Goal: Check status: Check status

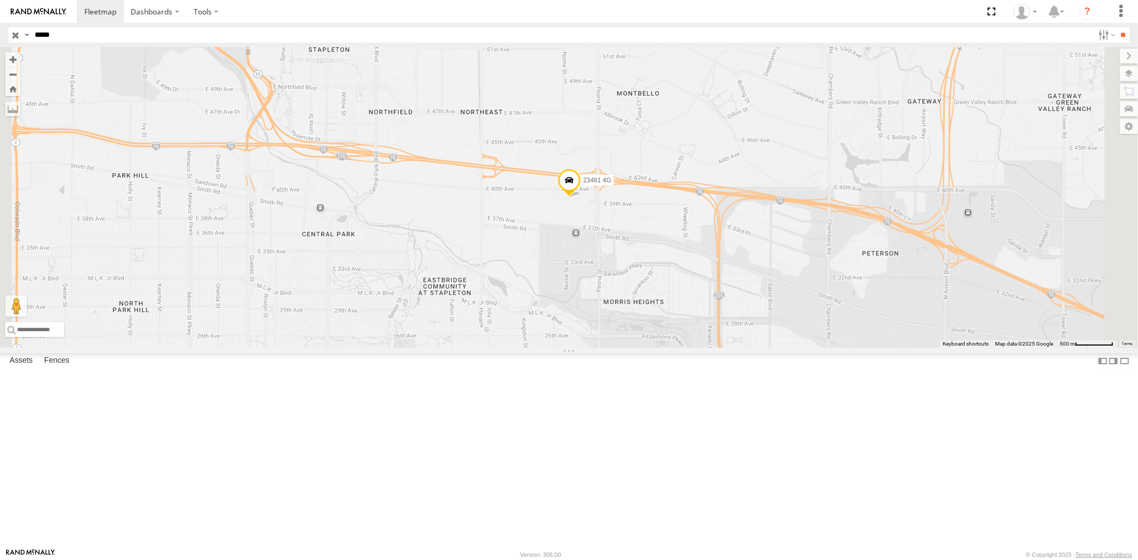
click at [19, 34] on input "button" at bounding box center [16, 34] width 14 height 15
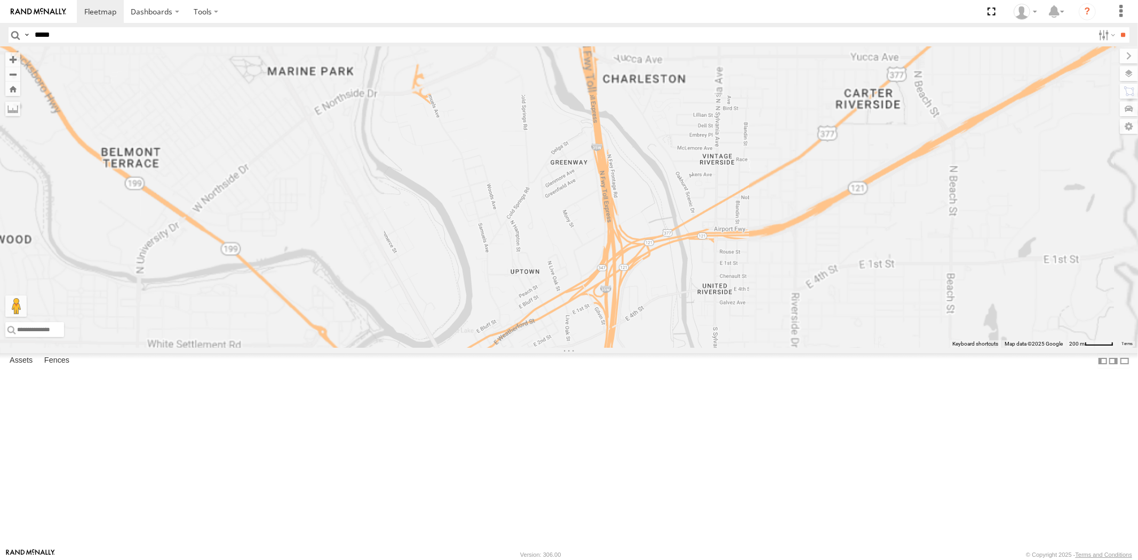
drag, startPoint x: 675, startPoint y: 412, endPoint x: 669, endPoint y: 317, distance: 95.6
click at [670, 316] on div "23207 NEW 23207xx 23237 NEW 23460 23480 23467 4G" at bounding box center [569, 197] width 1138 height 301
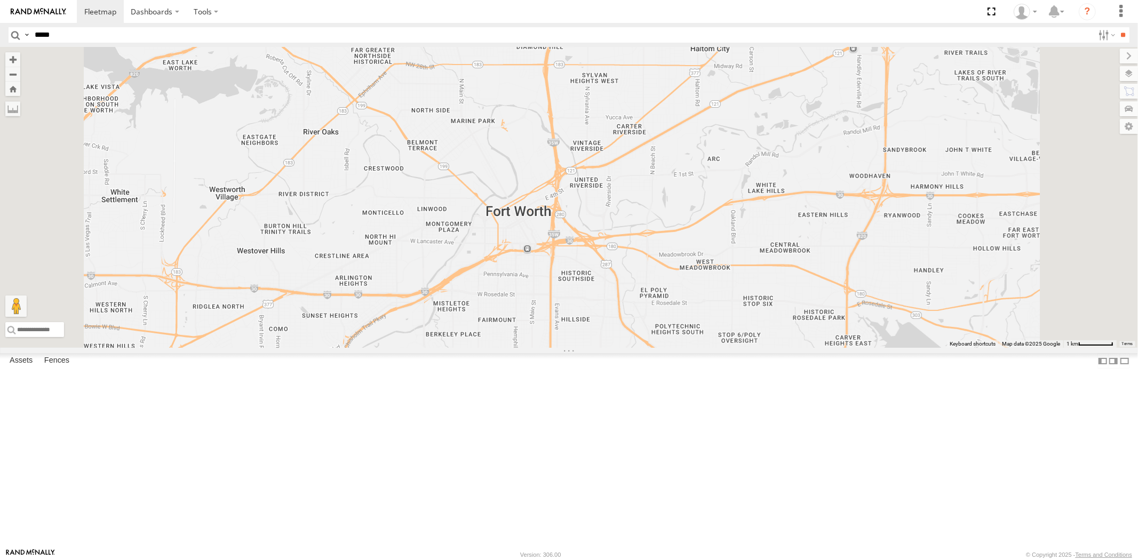
click at [1023, 75] on div "23207 NEW 23207xx 23237 NEW 23460 23480 23467 4G" at bounding box center [569, 197] width 1138 height 301
click at [1023, 75] on label at bounding box center [1118, 73] width 39 height 15
click at [0, 0] on span "Basemaps" at bounding box center [0, 0] width 0 height 0
click at [0, 0] on span "Satellite + Roadmap" at bounding box center [0, 0] width 0 height 0
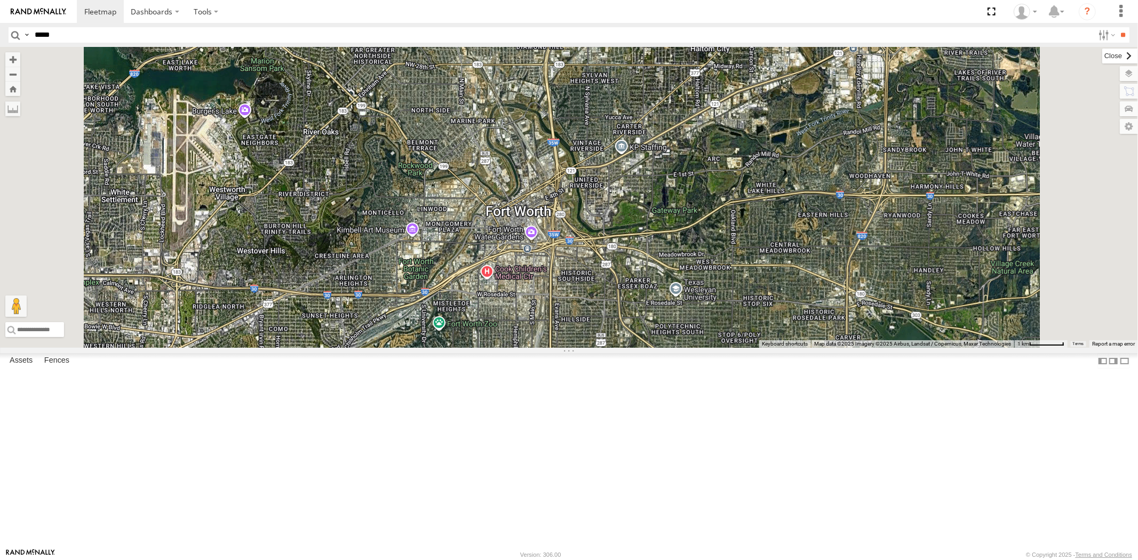
click at [1023, 60] on label at bounding box center [1120, 56] width 36 height 15
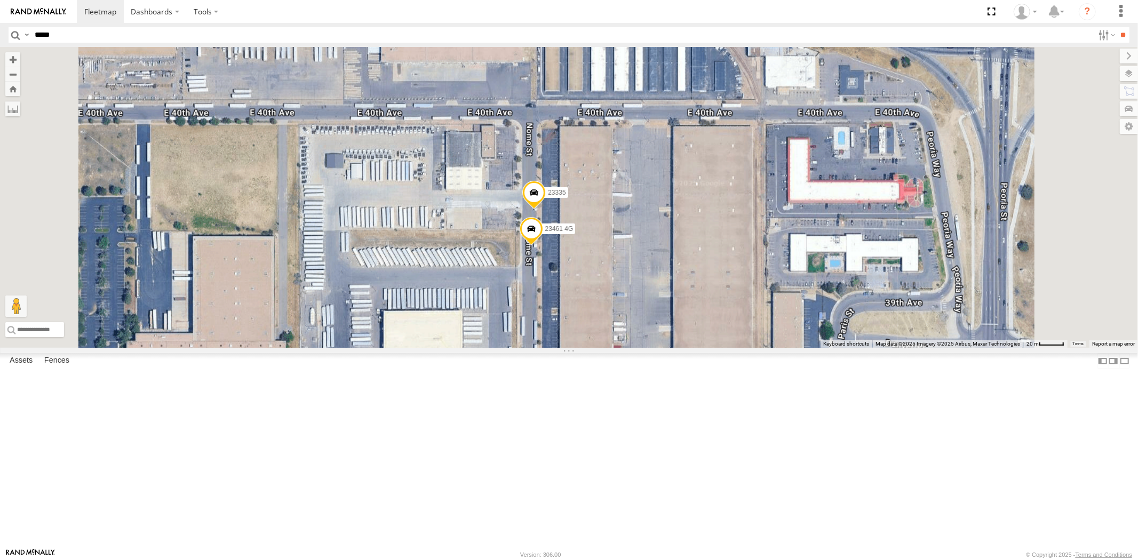
drag, startPoint x: 676, startPoint y: 373, endPoint x: 675, endPoint y: 320, distance: 53.3
click at [679, 305] on div "23335 4G/Bad 23331 NEW 23331 23207 NEW 23207xx 23237 NEW 23459 4G 23466 23466 4…" at bounding box center [569, 197] width 1138 height 301
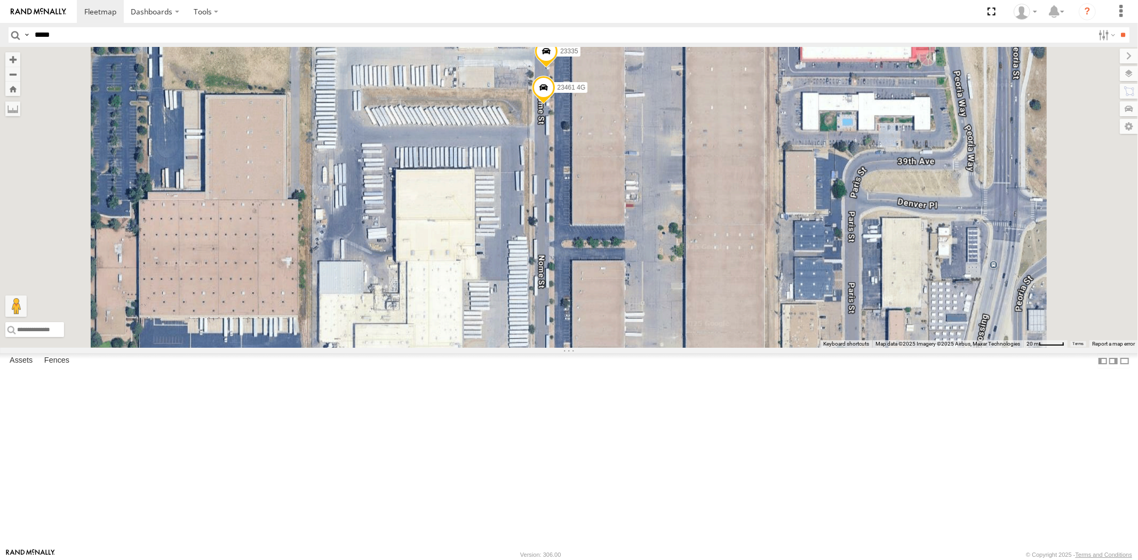
drag, startPoint x: 686, startPoint y: 350, endPoint x: 683, endPoint y: 299, distance: 51.3
click at [683, 299] on div "23335 4G/Bad 23331 NEW 23331 23207 NEW 23207xx 23237 NEW 23459 4G 23466 23466 4…" at bounding box center [569, 197] width 1138 height 301
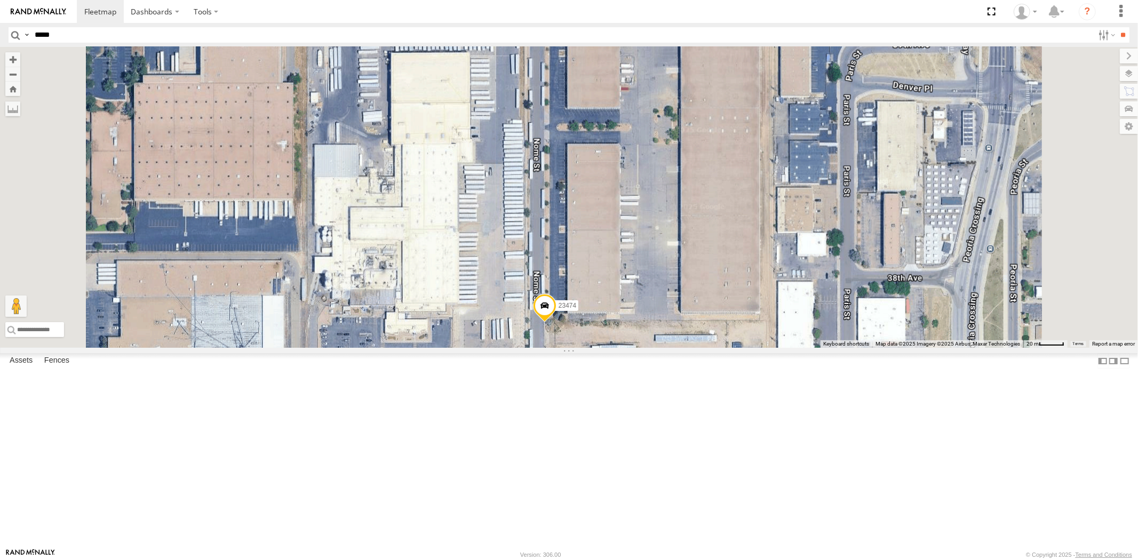
drag, startPoint x: 680, startPoint y: 408, endPoint x: 692, endPoint y: 417, distance: 14.8
click at [468, 417] on label "Mark Location" at bounding box center [441, 415] width 54 height 12
click at [558, 308] on span at bounding box center [546, 293] width 23 height 29
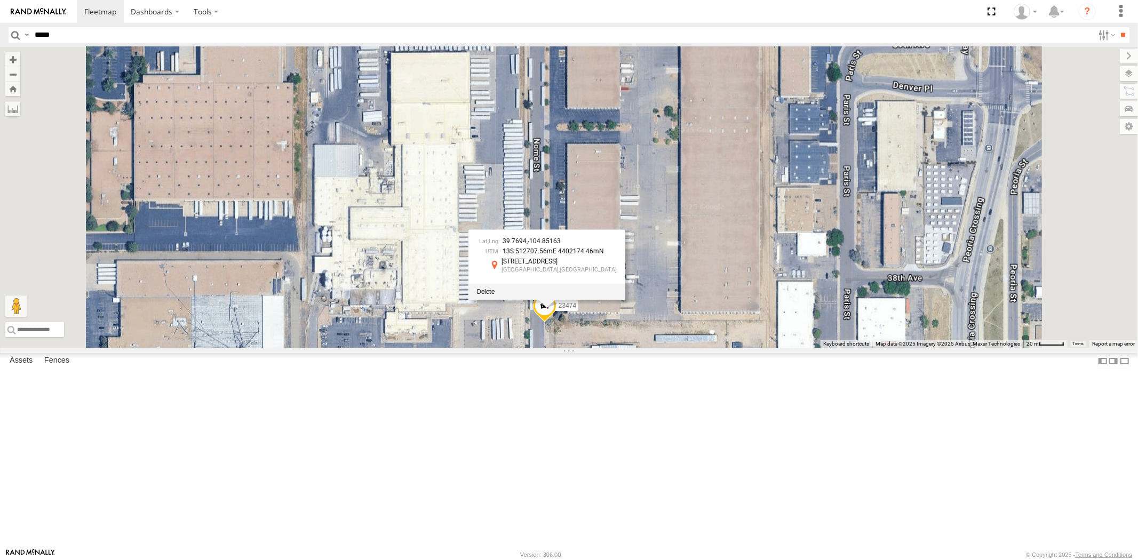
drag, startPoint x: 635, startPoint y: 395, endPoint x: 630, endPoint y: 395, distance: 5.4
click at [494, 295] on span at bounding box center [486, 291] width 18 height 7
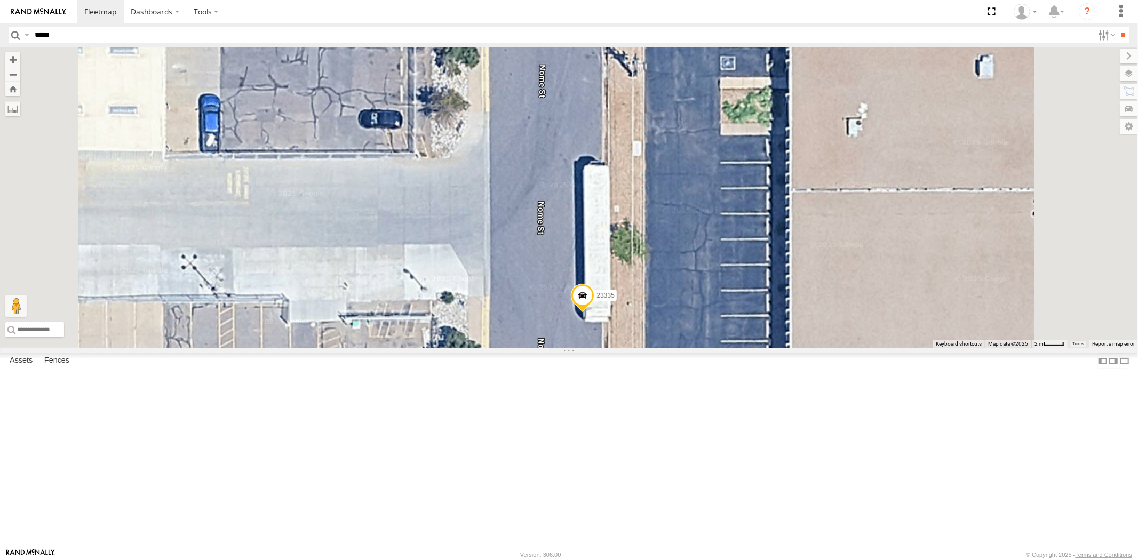
click at [594, 313] on span at bounding box center [582, 298] width 23 height 29
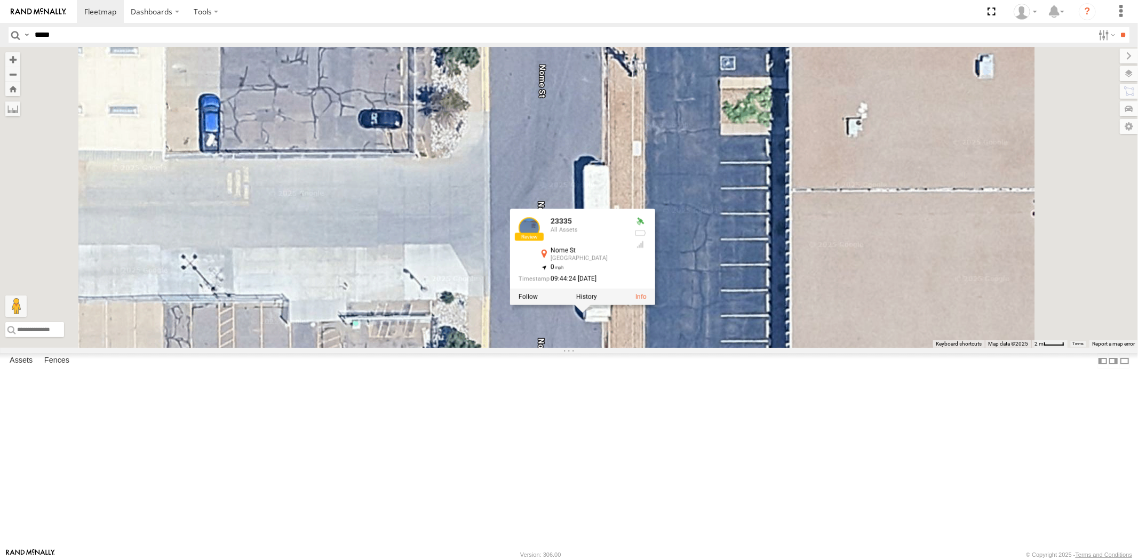
click at [732, 348] on div "23335 4G/Bad 23331 NEW 23331 23207 NEW 23207xx 23237 NEW 23459 4G 23466 23466 4…" at bounding box center [569, 197] width 1138 height 301
click at [722, 348] on div "23335 4G/Bad 23331 NEW 23331 23207 NEW 23207xx 23237 NEW 23459 4G 23466 23466 4…" at bounding box center [569, 197] width 1138 height 301
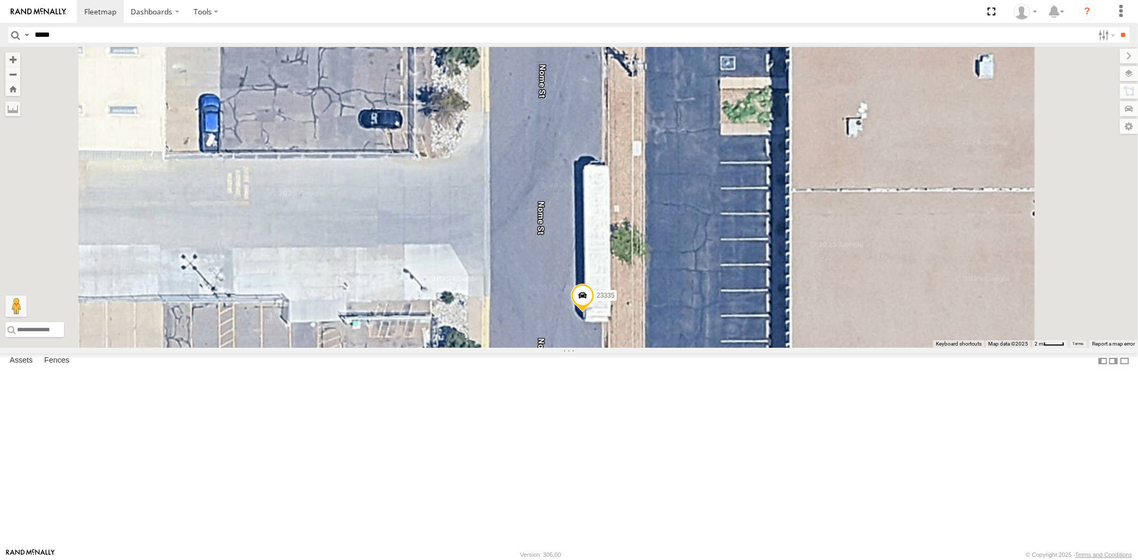
click at [507, 411] on label "Mark Location" at bounding box center [480, 410] width 54 height 12
click at [597, 303] on span at bounding box center [585, 288] width 23 height 29
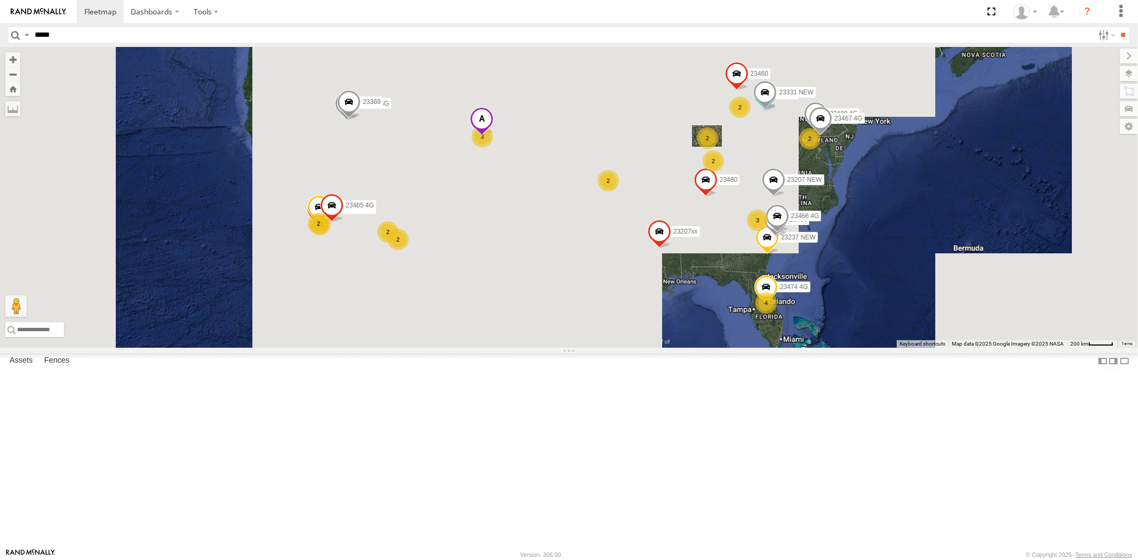
click at [770, 289] on div "4 2 23335 4G/Bad 11 23331 NEW 23331 2 2 23207 NEW 2 23207xx 2 23237 NEW 23459 4…" at bounding box center [569, 197] width 1138 height 301
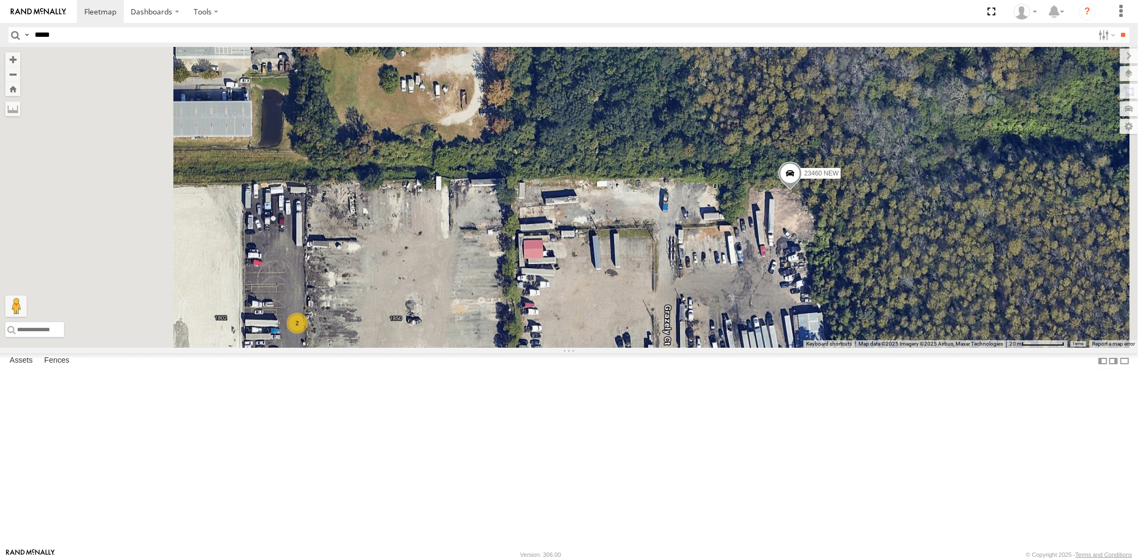
drag, startPoint x: 640, startPoint y: 386, endPoint x: 608, endPoint y: 385, distance: 32.0
click at [651, 348] on div "23335 4G/Bad 23331 NEW 23331 23207 NEW 23207xx 23237 NEW 23459 4G 23466 23466 4…" at bounding box center [569, 197] width 1138 height 301
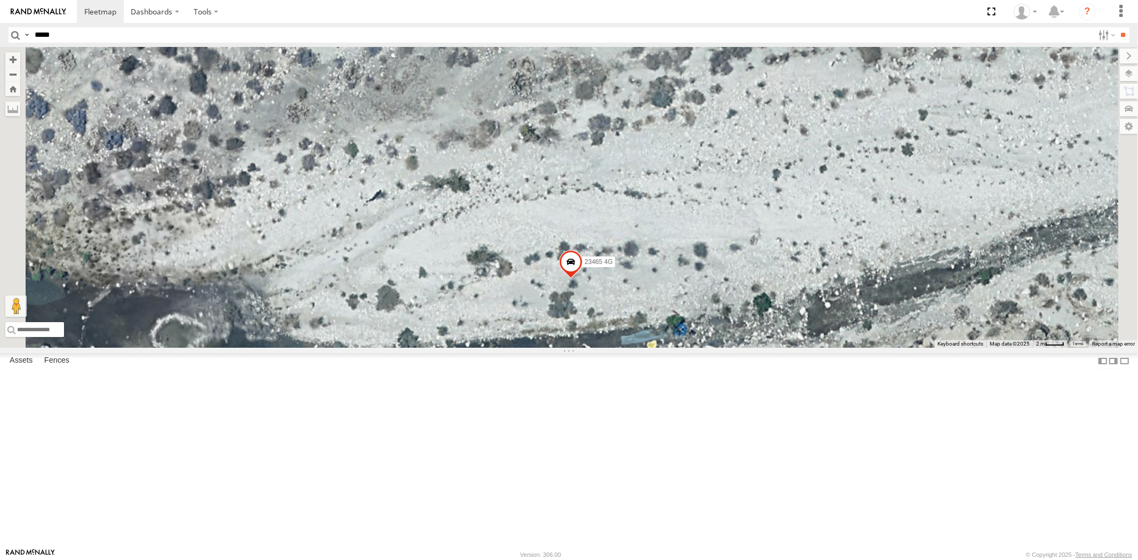
click at [582, 279] on span at bounding box center [569, 264] width 23 height 29
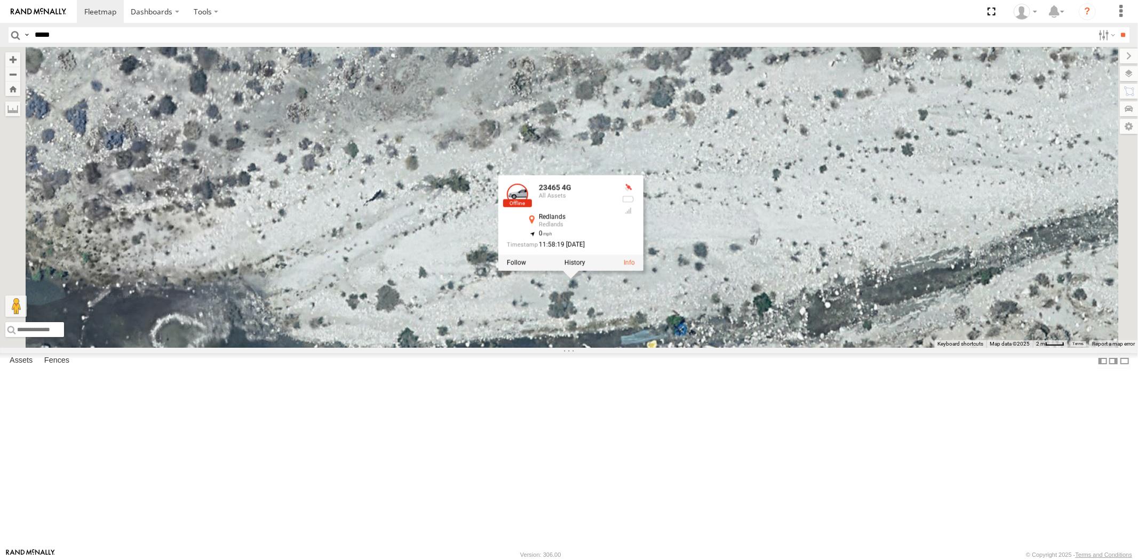
click at [698, 348] on div "23207 NEW 23207xx 23237 NEW 23460 23480 23465 4G 23465 4G All Assets Redlands R…" at bounding box center [569, 197] width 1138 height 301
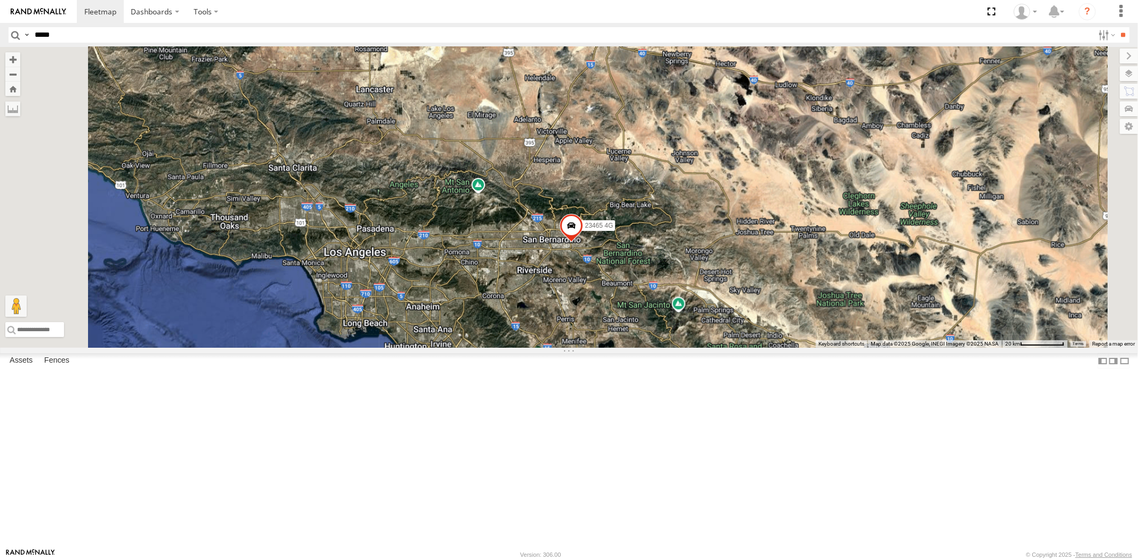
drag, startPoint x: 678, startPoint y: 304, endPoint x: 684, endPoint y: 306, distance: 6.2
click at [684, 299] on div "23207 NEW 23207xx 23237 NEW 23460 23480 23465 4G" at bounding box center [569, 197] width 1138 height 301
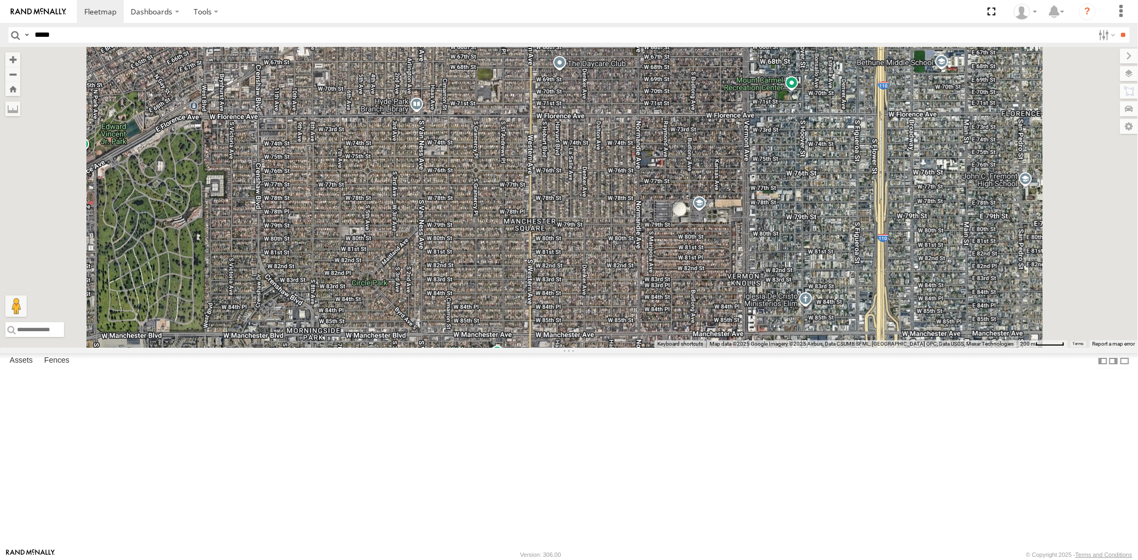
drag, startPoint x: 388, startPoint y: 117, endPoint x: 421, endPoint y: 190, distance: 80.2
click at [421, 190] on div "23207 NEW 23207xx 23237 NEW 23460 23480 23465 4G 23335 4G/Bad 23459 4G 23462 4G…" at bounding box center [569, 197] width 1138 height 301
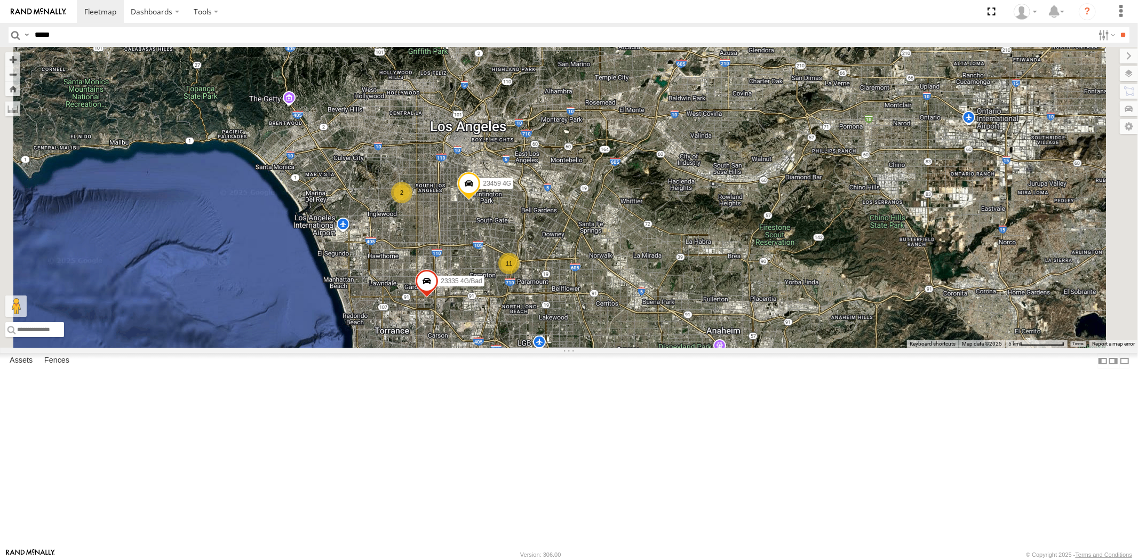
drag, startPoint x: 845, startPoint y: 354, endPoint x: 693, endPoint y: 368, distance: 152.2
click at [693, 348] on div "23207 NEW 23207xx 23237 NEW 23460 23480 23465 4G 23335 4G/Bad 23459 4G 11 2" at bounding box center [569, 197] width 1138 height 301
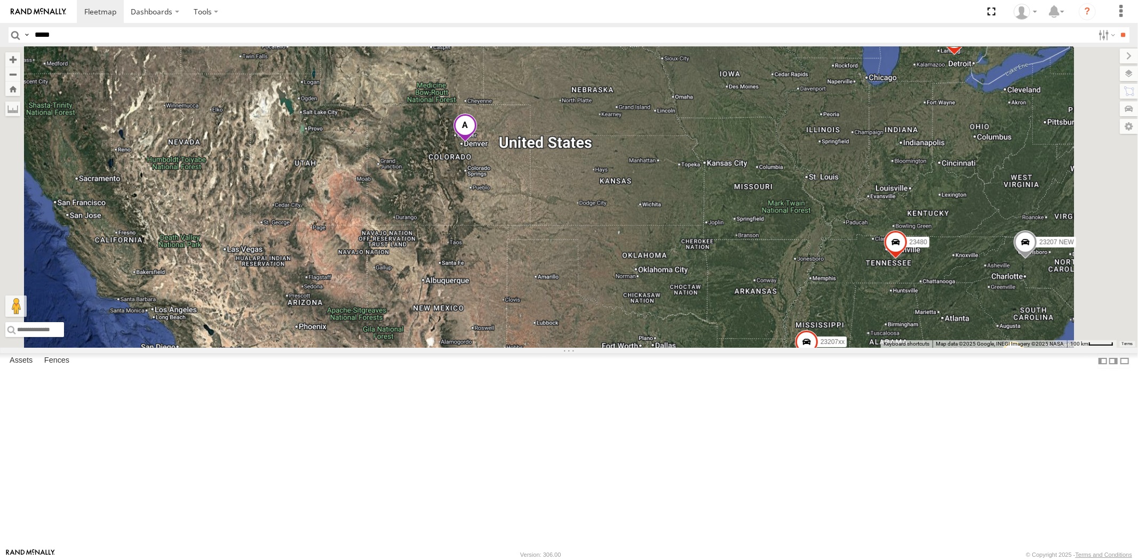
click at [476, 143] on span at bounding box center [464, 128] width 23 height 29
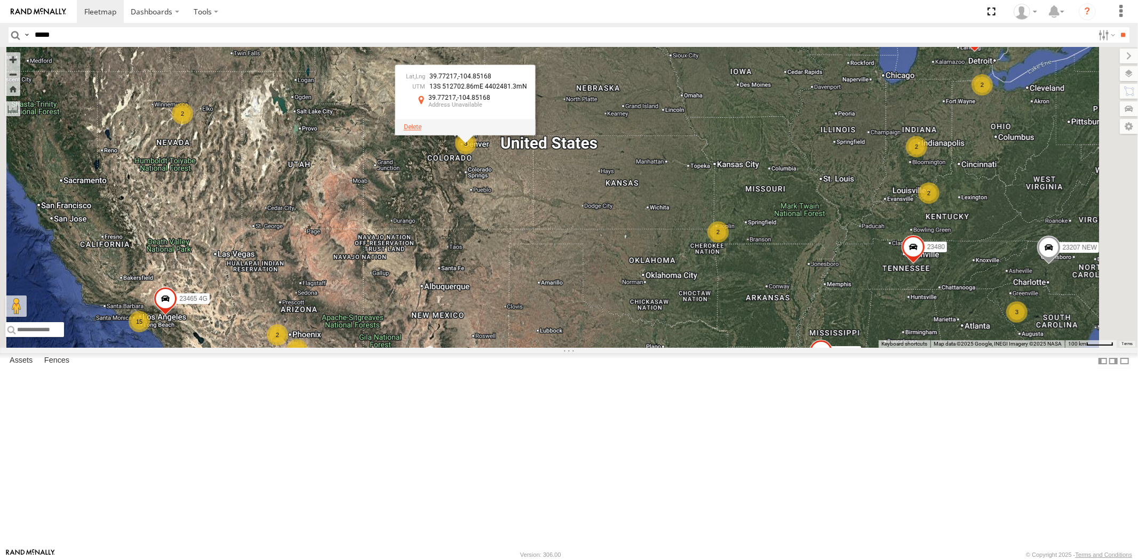
click at [421, 131] on span at bounding box center [412, 126] width 18 height 7
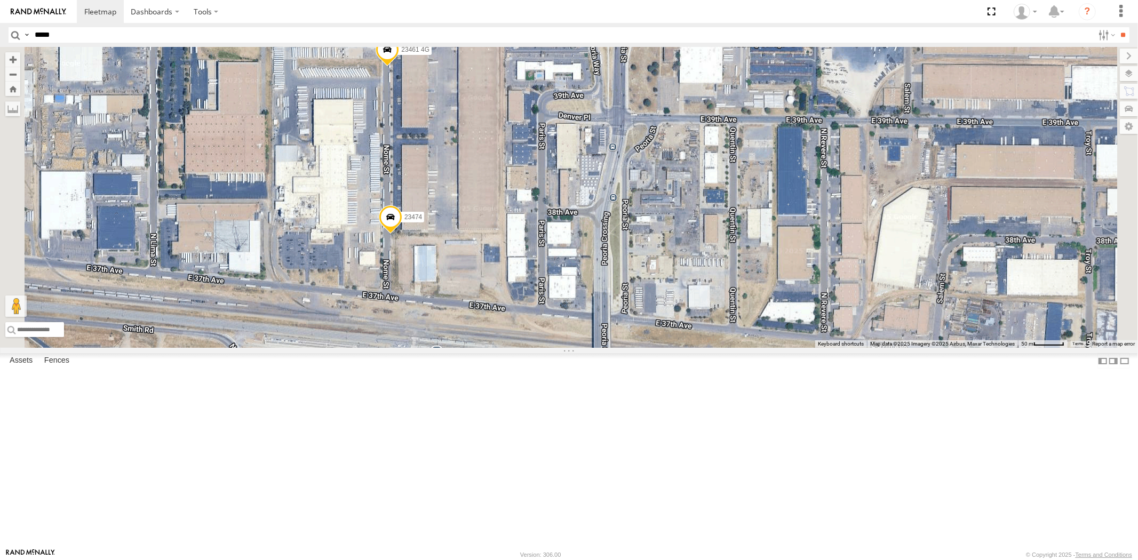
drag, startPoint x: 521, startPoint y: 279, endPoint x: 516, endPoint y: 291, distance: 12.7
click at [516, 294] on div "23207 NEW 23207xx 23237 NEW 23460 23480 23465 4G 23474 23335 23461 4G" at bounding box center [569, 197] width 1138 height 301
